Goal: Task Accomplishment & Management: Use online tool/utility

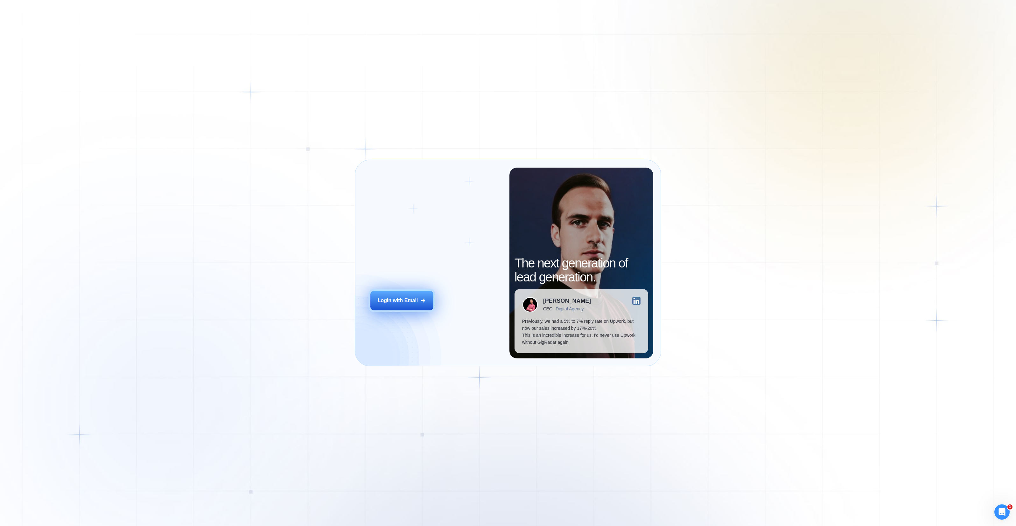
click at [411, 300] on div "Login with Email" at bounding box center [398, 300] width 40 height 7
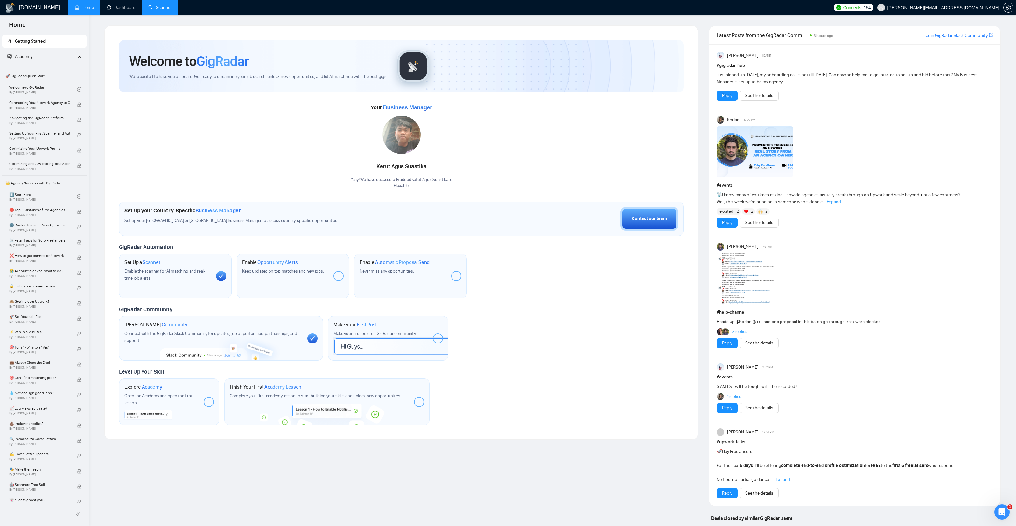
click at [162, 8] on link "Scanner" at bounding box center [160, 7] width 24 height 5
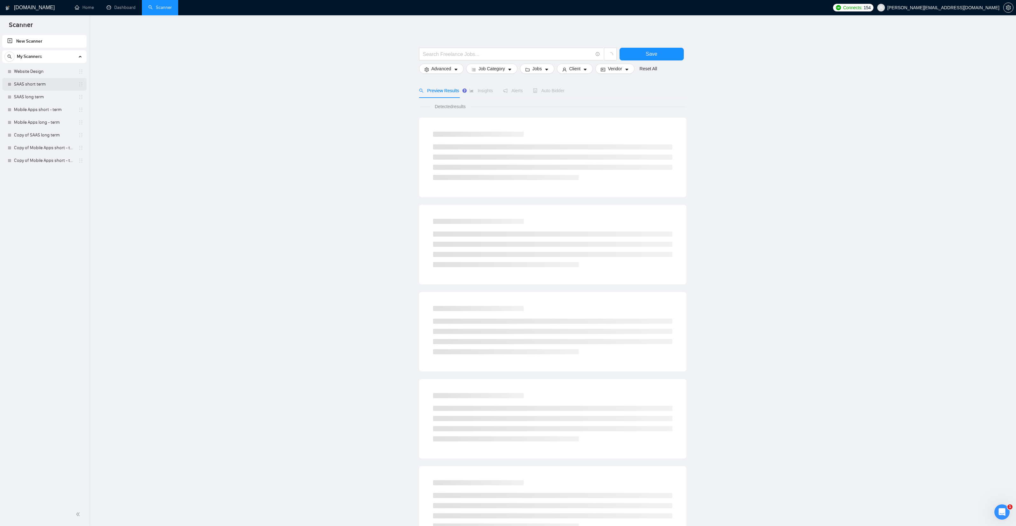
click at [33, 83] on link "SAAS short term" at bounding box center [44, 84] width 60 height 13
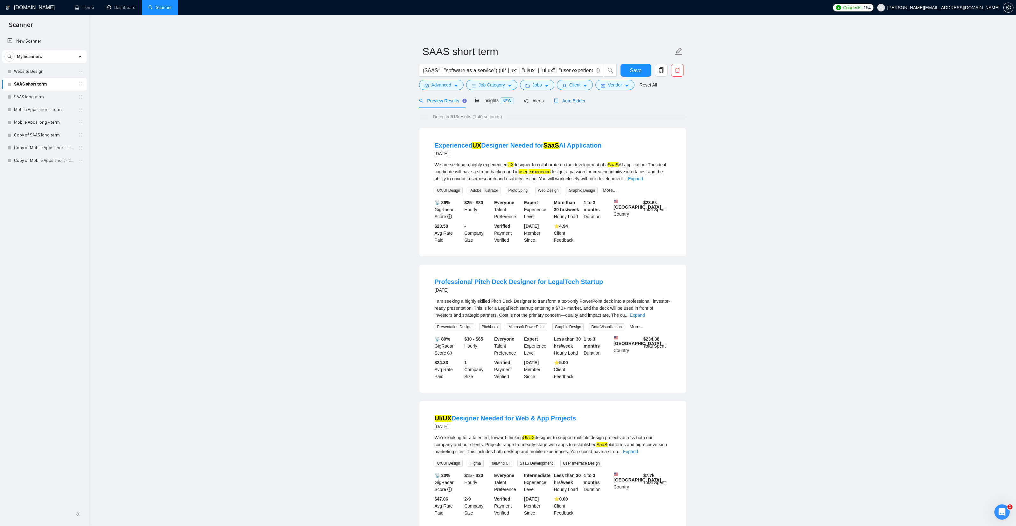
click at [585, 99] on span "Auto Bidder" at bounding box center [569, 100] width 31 height 5
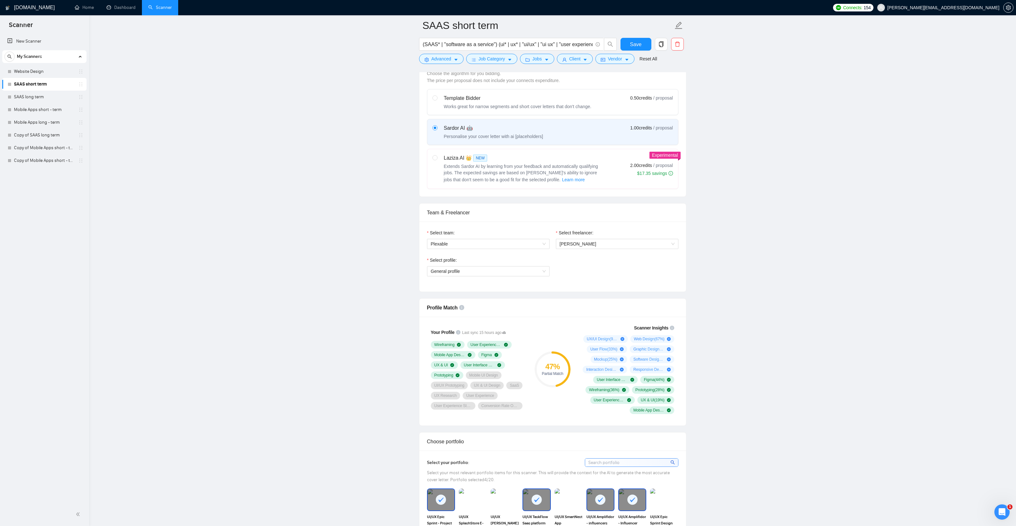
scroll to position [185, 0]
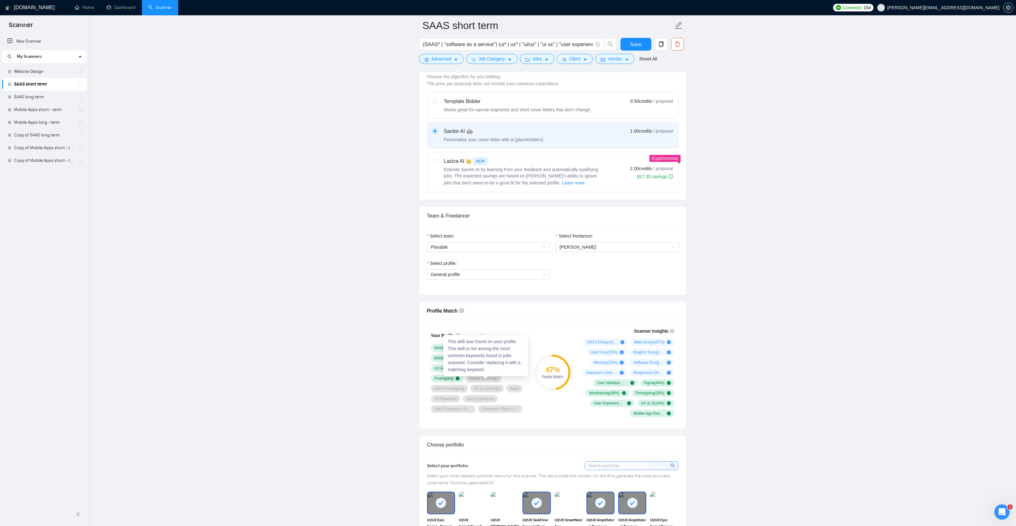
click at [498, 379] on span "Mobile UI Design" at bounding box center [483, 378] width 29 height 5
click at [622, 342] on icon "plus-circle" at bounding box center [622, 342] width 4 height 4
drag, startPoint x: 501, startPoint y: 379, endPoint x: 476, endPoint y: 380, distance: 25.5
click at [476, 380] on div "Mobile UI Design" at bounding box center [484, 379] width 36 height 8
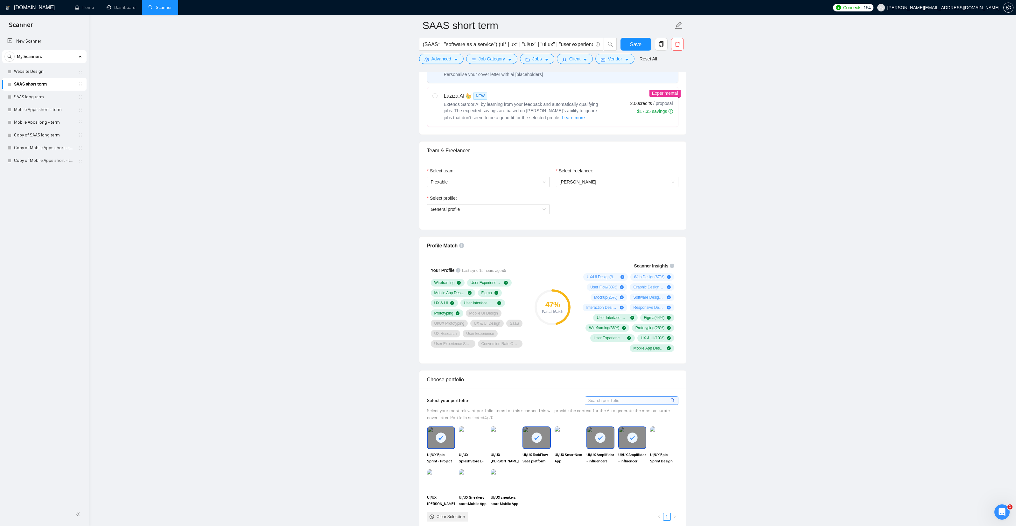
scroll to position [251, 0]
click at [36, 113] on link "Mobile Apps short - term" at bounding box center [44, 109] width 60 height 13
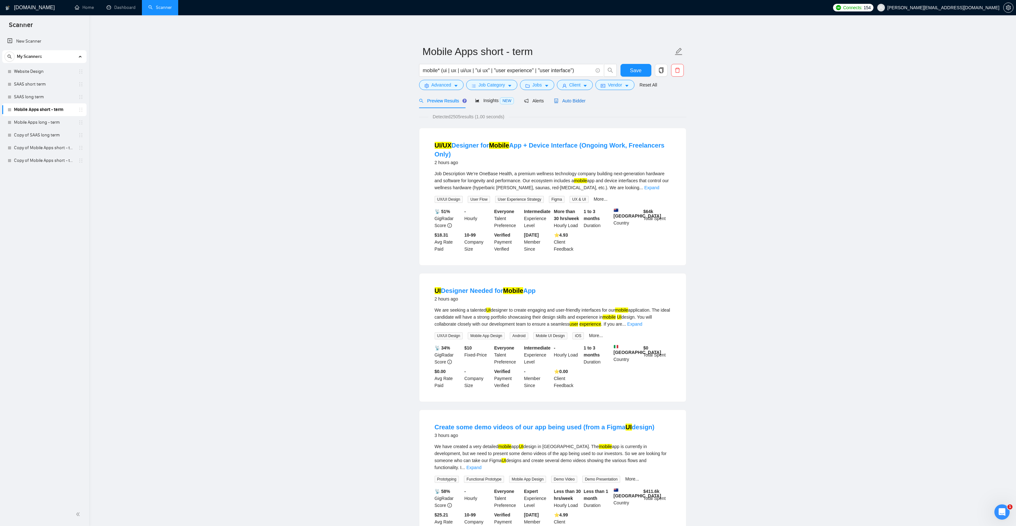
click at [580, 101] on span "Auto Bidder" at bounding box center [569, 100] width 31 height 5
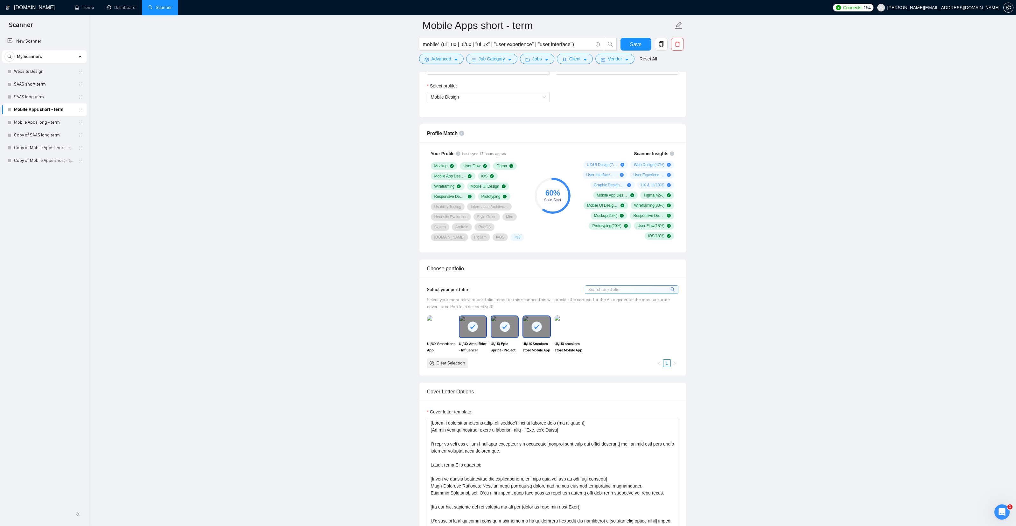
scroll to position [368, 0]
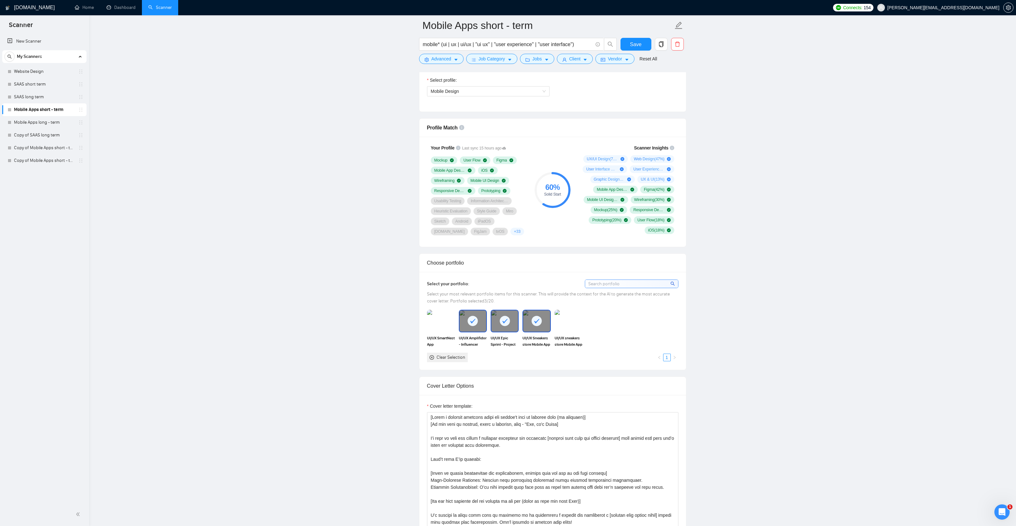
click at [514, 232] on span "+ 33" at bounding box center [517, 231] width 6 height 5
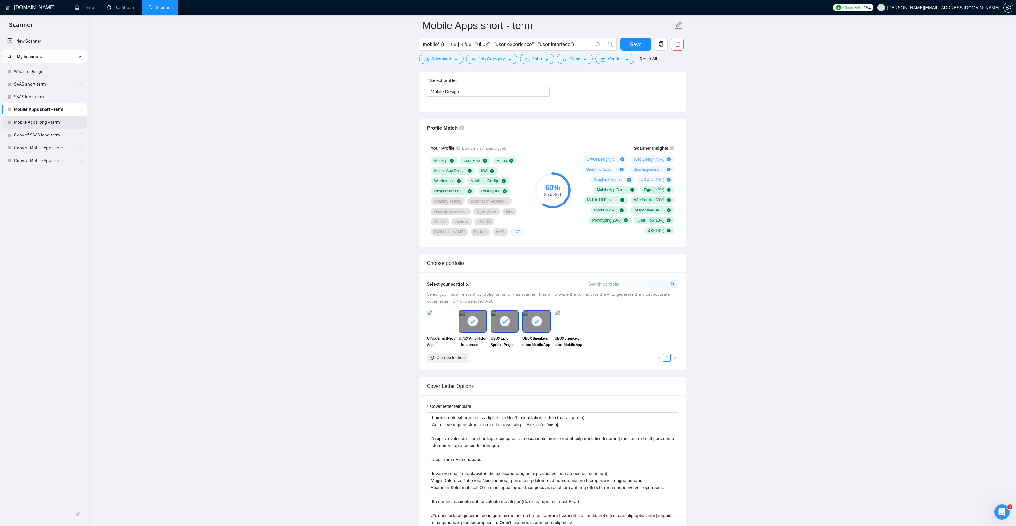
click at [31, 120] on link "Mobile Apps long - term" at bounding box center [44, 122] width 60 height 13
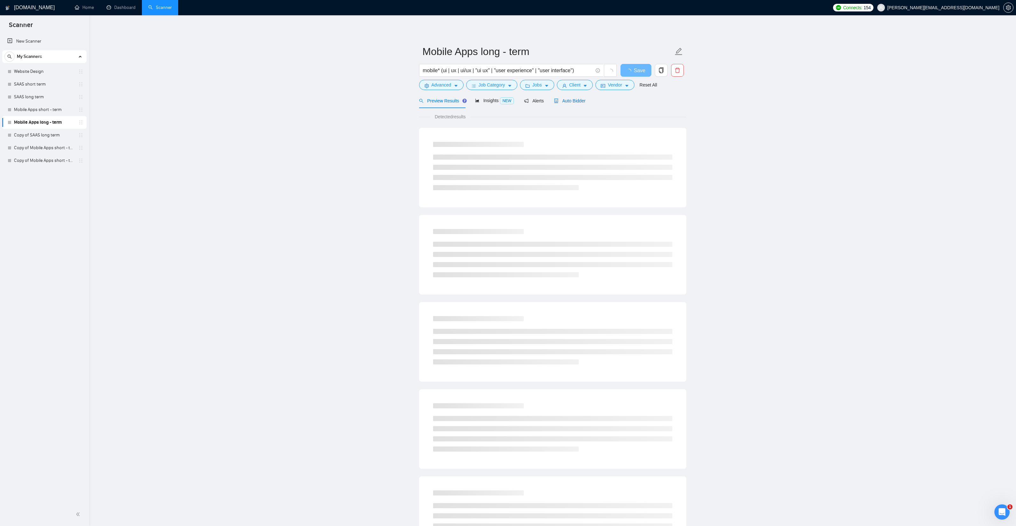
click at [572, 100] on span "Auto Bidder" at bounding box center [569, 100] width 31 height 5
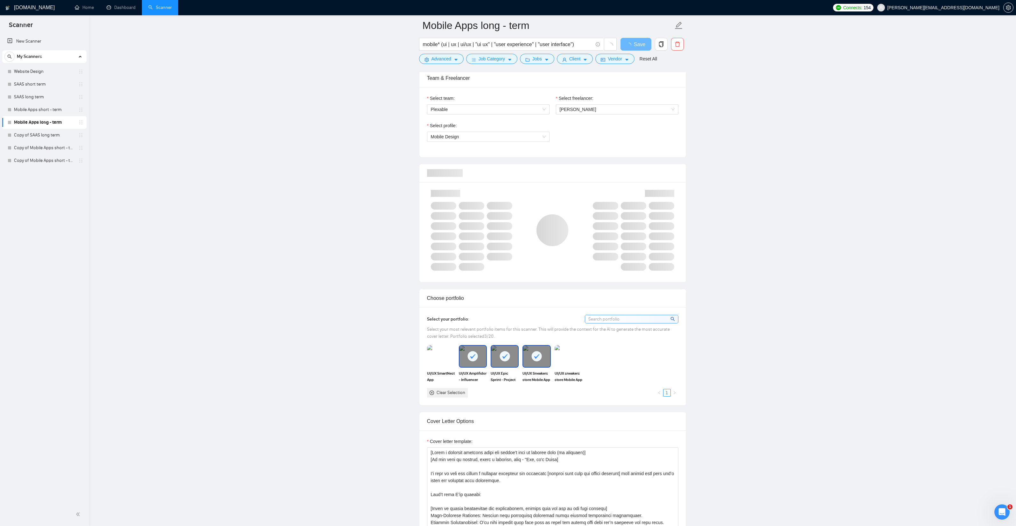
scroll to position [299, 0]
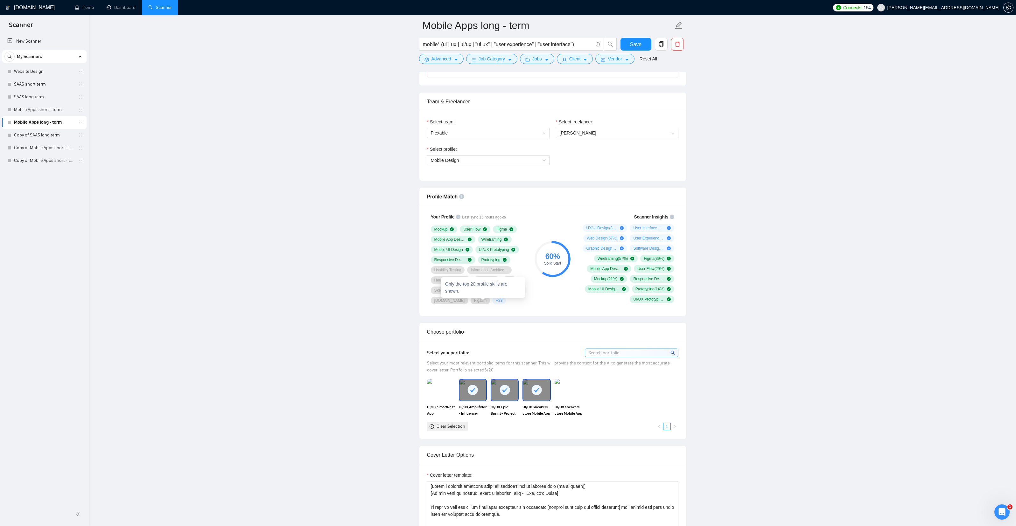
click at [496, 302] on span "+ 33" at bounding box center [499, 300] width 6 height 5
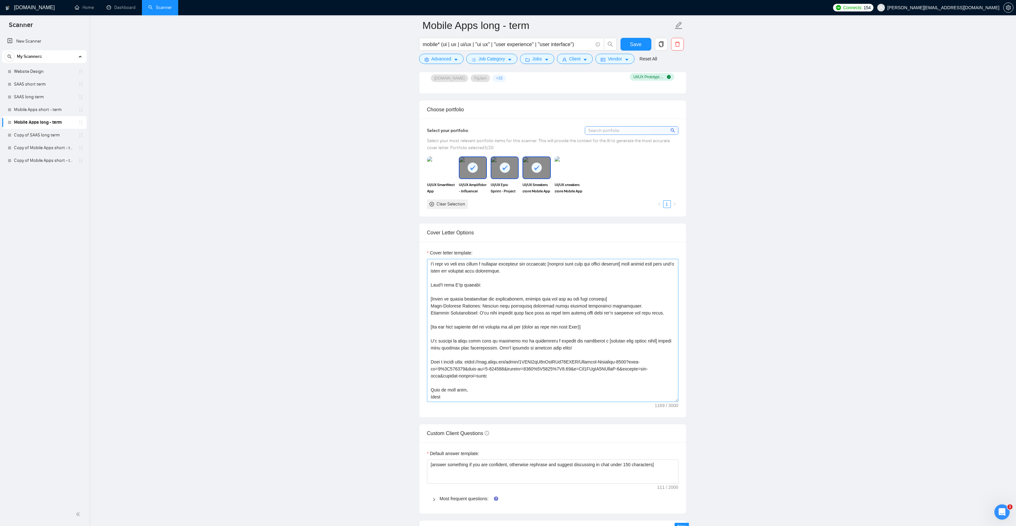
scroll to position [0, 0]
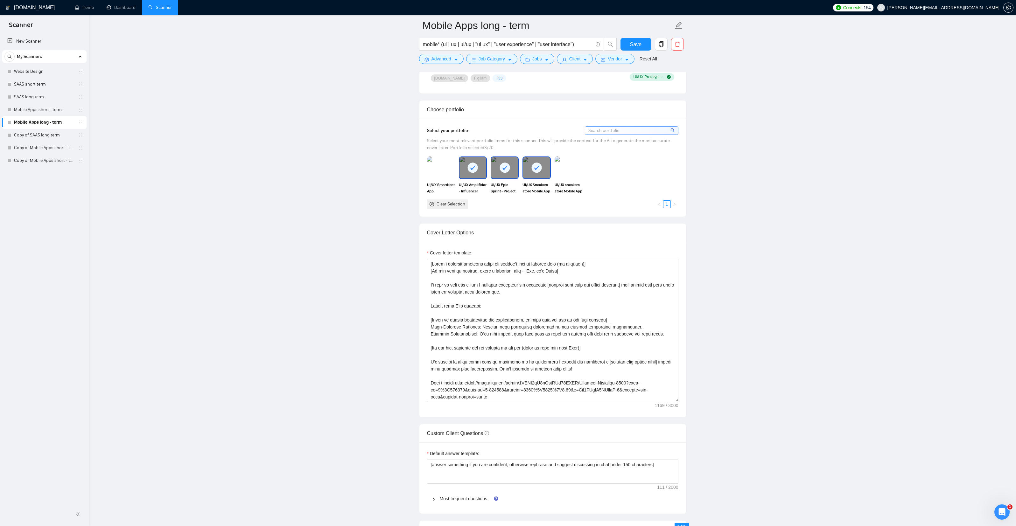
click at [377, 301] on main "Mobile Apps long - term mobile* (ui | ux | ui/ux | "ui ux" | "user experience" …" at bounding box center [552, 439] width 906 height 1870
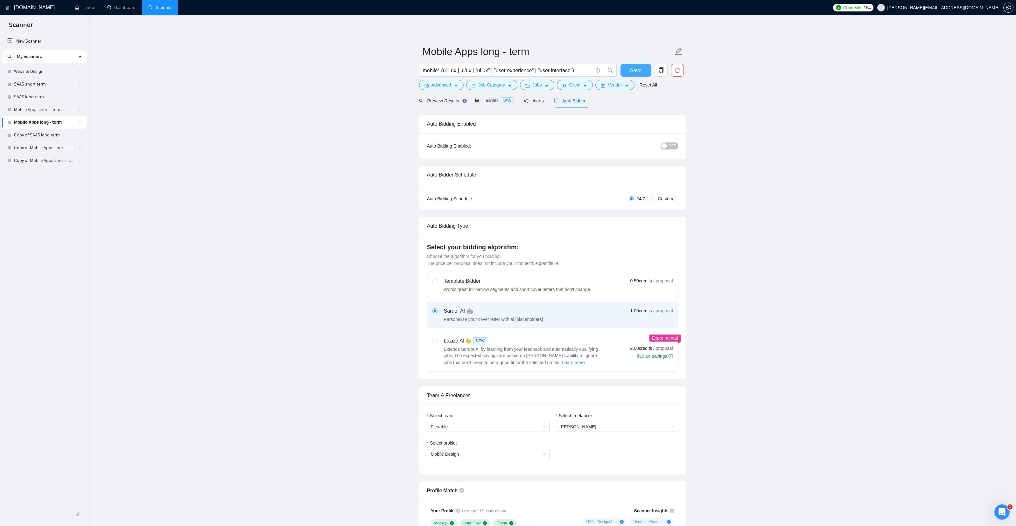
click at [636, 72] on span "Save" at bounding box center [635, 70] width 11 height 8
